Goal: Find specific page/section: Find specific page/section

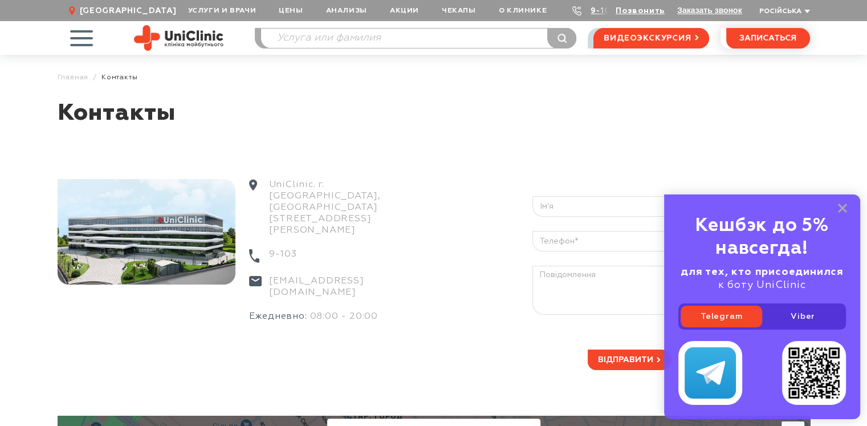
click at [0, 263] on article "Контакты UniClinic. [STREET_ADDRESS][PERSON_NAME] 9-103 [EMAIL_ADDRESS][DOMAIN_…" at bounding box center [433, 387] width 867 height 576
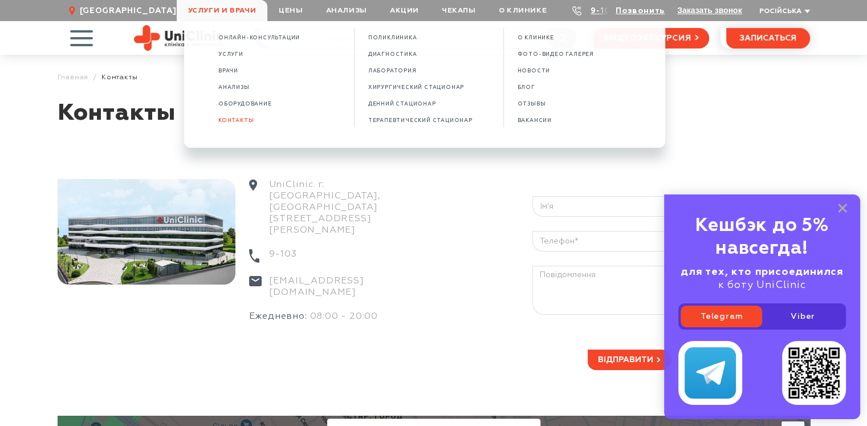
click at [216, 9] on span "Услуги и врачи" at bounding box center [222, 10] width 91 height 21
click at [238, 72] on span "Врачи" at bounding box center [228, 71] width 20 height 6
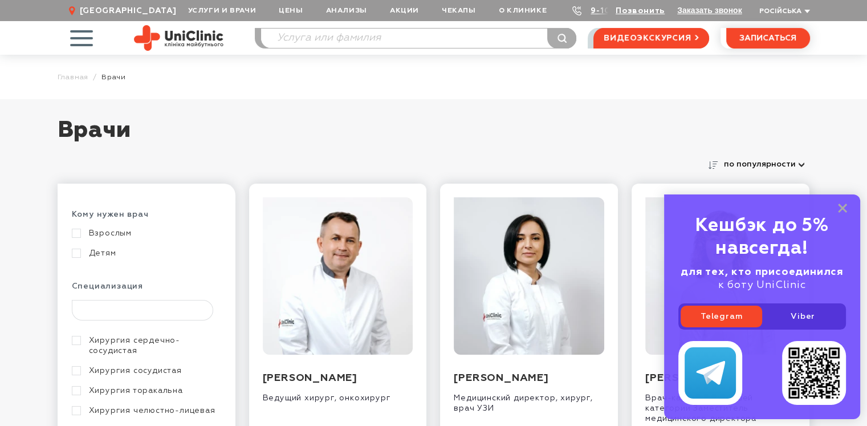
click at [159, 300] on input "text" at bounding box center [143, 310] width 142 height 21
type input "эн"
click at [74, 354] on link "Эндокринология" at bounding box center [145, 351] width 147 height 10
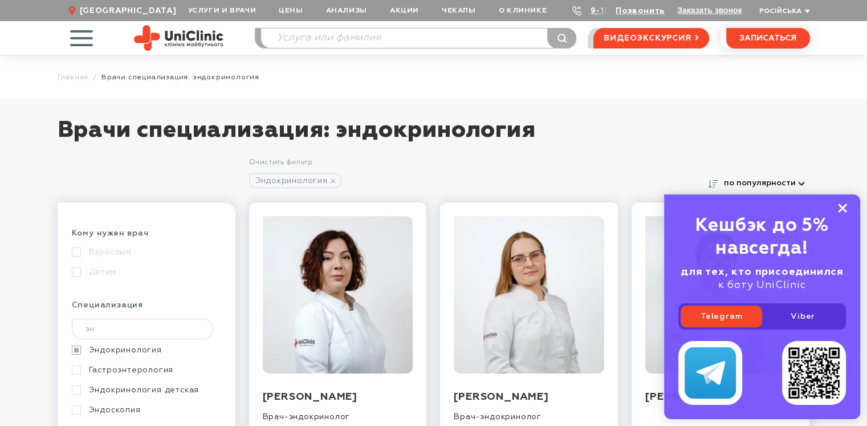
click at [840, 208] on icon at bounding box center [842, 209] width 9 height 10
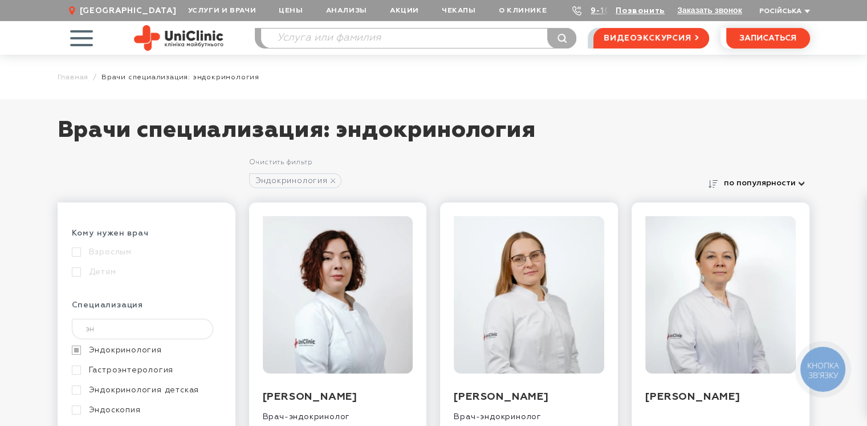
click at [821, 153] on div "Врачи специализация: эндокринология Очистить фильтр Эндокринология по популярно…" at bounding box center [433, 372] width 867 height 546
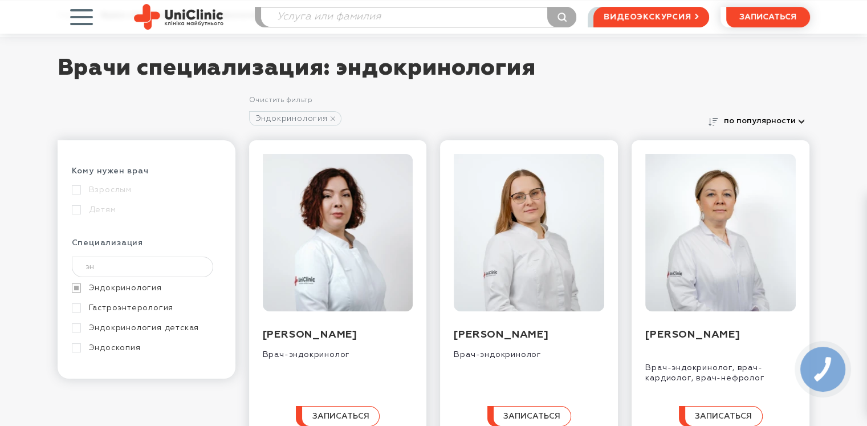
scroll to position [95, 0]
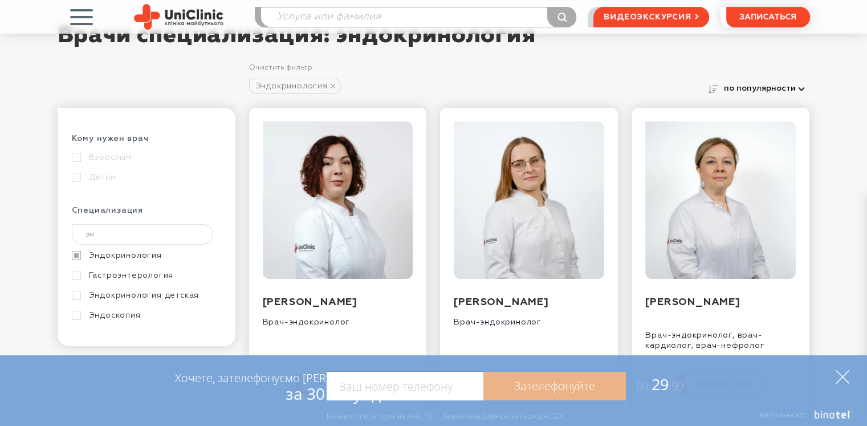
click at [837, 378] on icon at bounding box center [843, 377] width 14 height 14
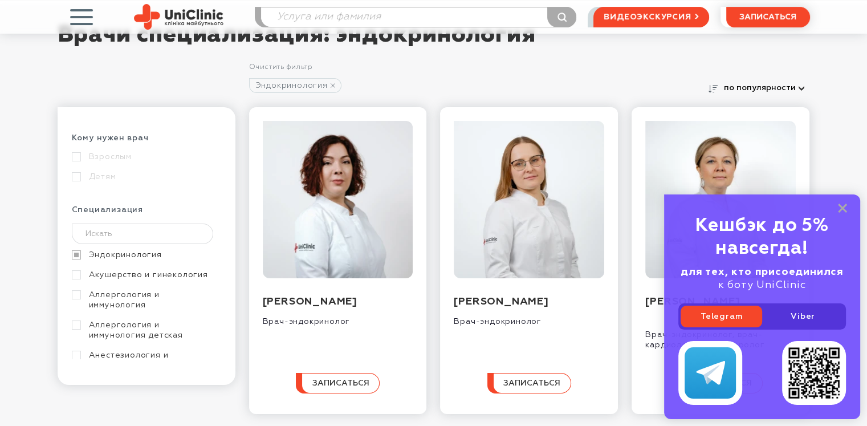
click at [848, 205] on div "Кешбэк до 5% навсегда! для тех, кто присоединился к боту UniClinic Telegram Vib…" at bounding box center [762, 306] width 196 height 225
click at [844, 207] on rect at bounding box center [842, 208] width 9 height 9
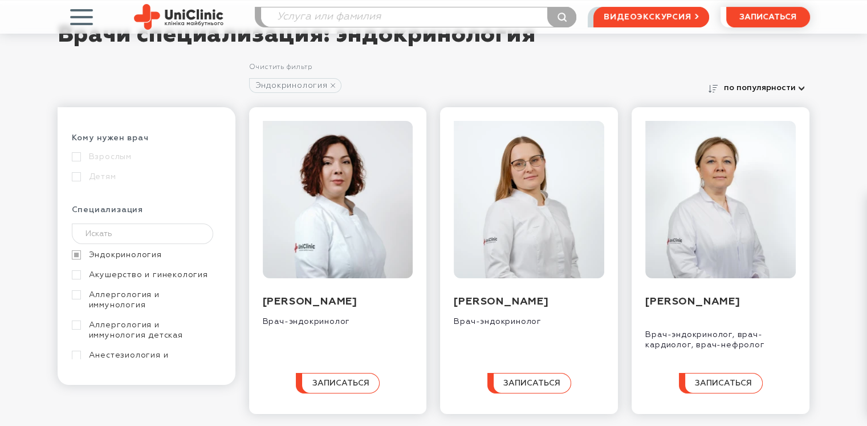
click at [857, 115] on div "Врачи специализация: эндокринология Очистить фильтр Эндокринология по популярно…" at bounding box center [433, 277] width 867 height 546
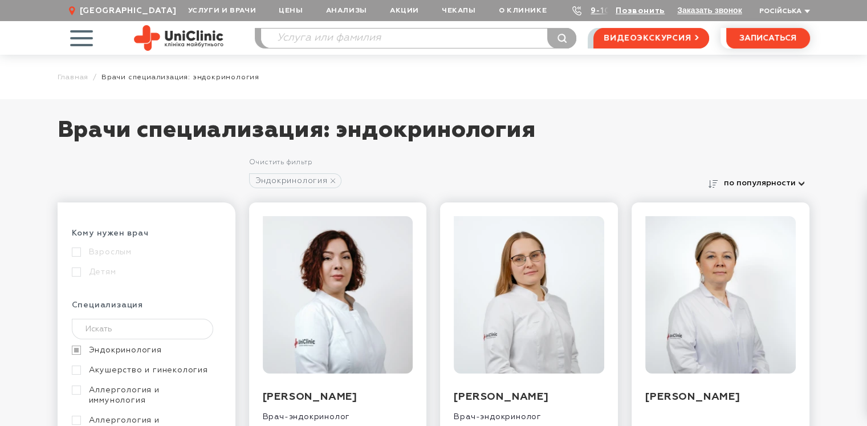
scroll to position [95, 0]
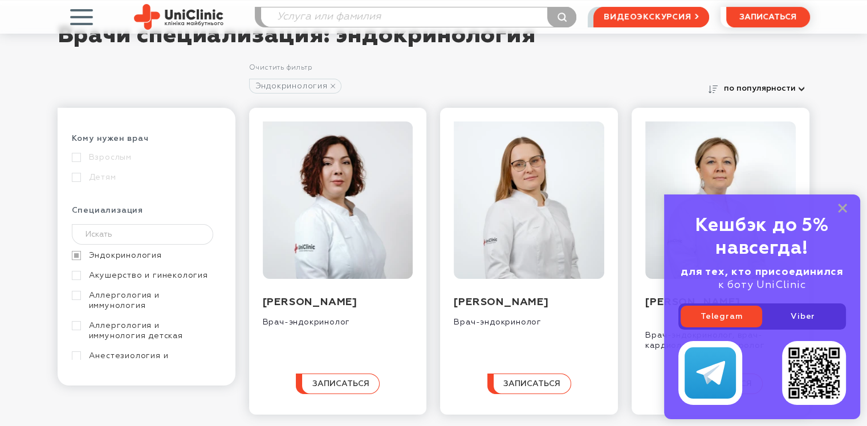
click at [848, 206] on div "Кешбэк до 5% навсегда! для тех, кто присоединился к боту UniClinic Telegram Vib…" at bounding box center [762, 306] width 196 height 225
click at [845, 206] on icon at bounding box center [842, 209] width 9 height 10
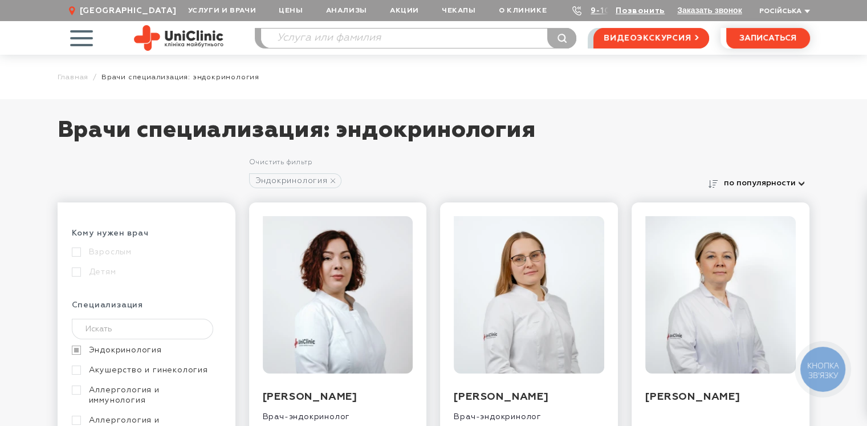
scroll to position [95, 0]
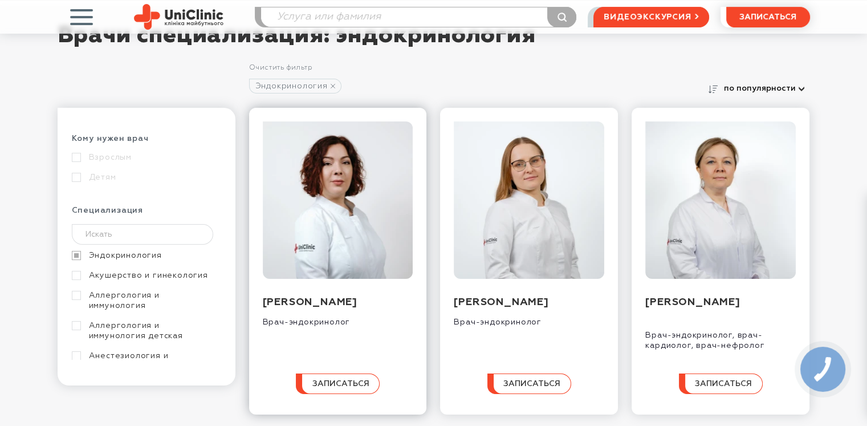
drag, startPoint x: 356, startPoint y: 337, endPoint x: 249, endPoint y: 302, distance: 112.3
click at [249, 302] on div "Падафа Валерия Эдуардовна Врач-эндокринолог записаться" at bounding box center [338, 261] width 178 height 307
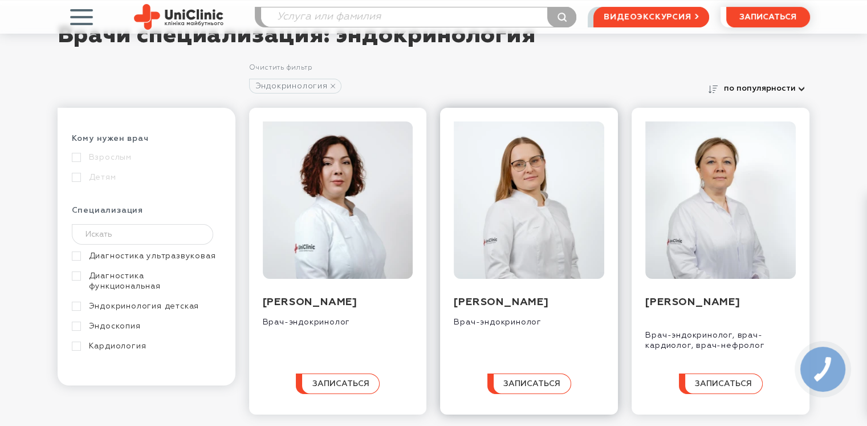
drag, startPoint x: 552, startPoint y: 336, endPoint x: 448, endPoint y: 300, distance: 110.3
click at [444, 299] on div "Деркач Екатерина Сергеевна Врач-эндокринолог записаться" at bounding box center [529, 261] width 178 height 307
